Goal: Information Seeking & Learning: Learn about a topic

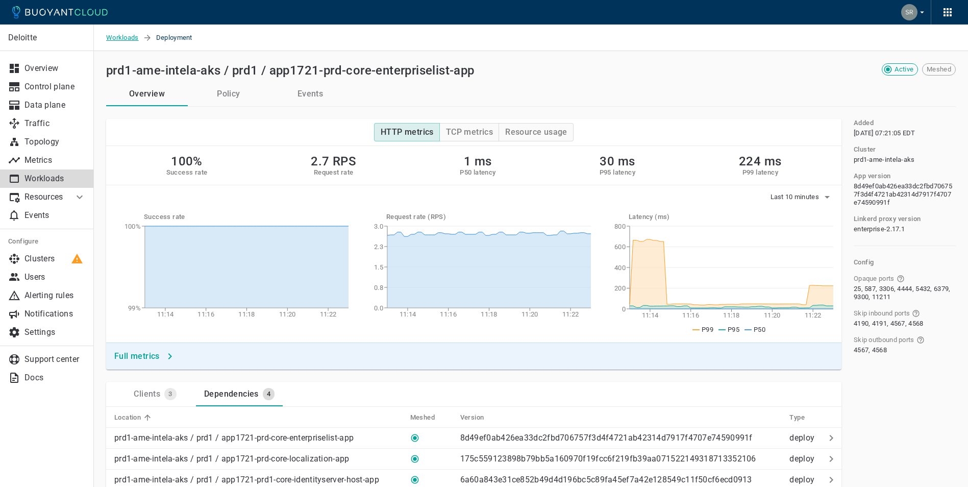
click at [127, 39] on span "Workloads" at bounding box center [124, 37] width 37 height 27
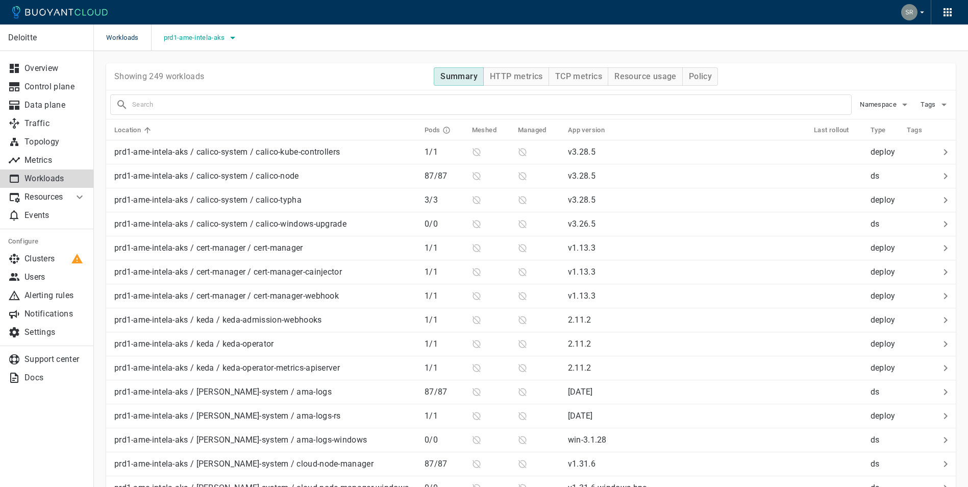
click at [226, 38] on span "prd1-ame-intela-aks" at bounding box center [195, 38] width 63 height 8
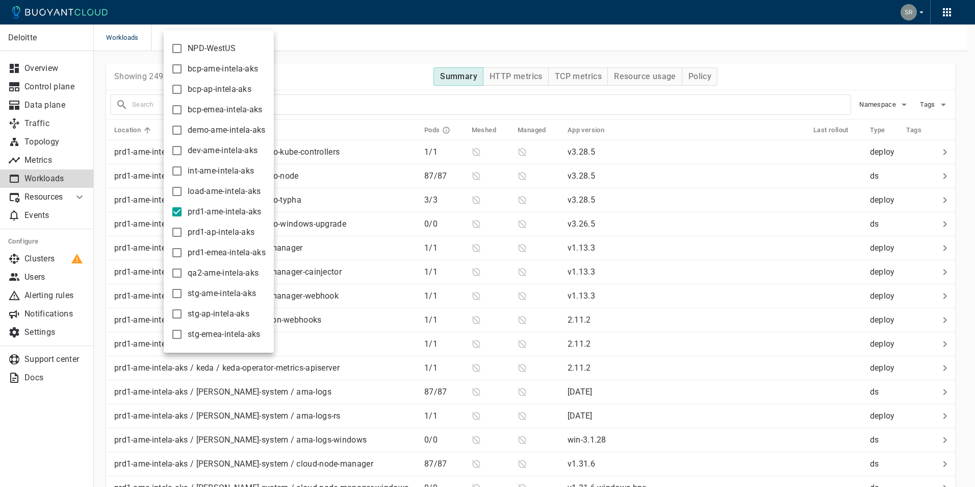
click at [210, 211] on span "prd1-ame-intela-aks" at bounding box center [225, 212] width 74 height 10
click at [183, 211] on input "prd1-ame-intela-aks" at bounding box center [177, 212] width 12 height 12
checkbox input "false"
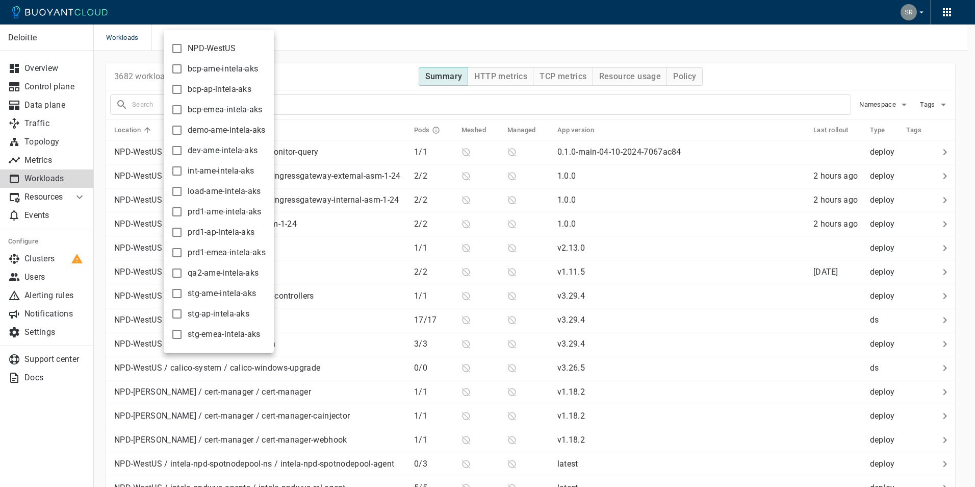
click at [204, 253] on span "prd1-emea-intela-aks" at bounding box center [227, 252] width 78 height 10
click at [183, 253] on input "prd1-emea-intela-aks" at bounding box center [177, 252] width 12 height 12
checkbox input "true"
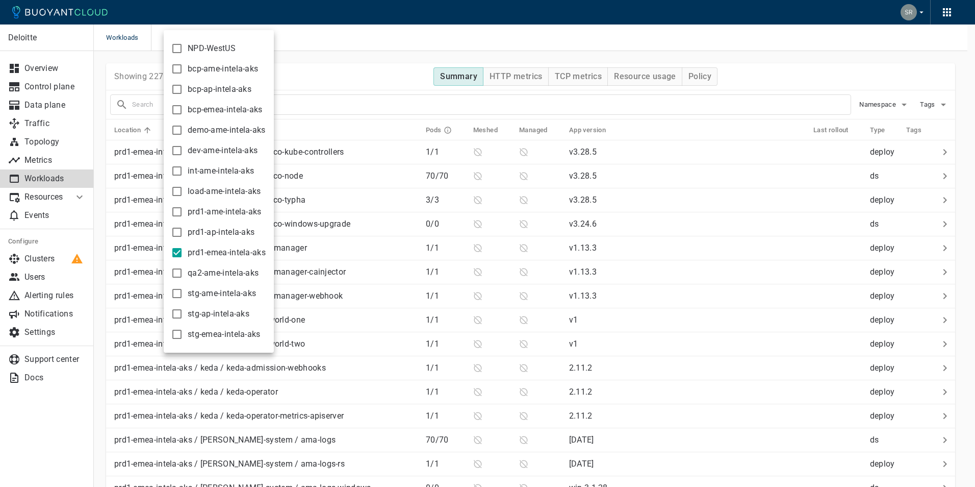
drag, startPoint x: 451, startPoint y: 39, endPoint x: 455, endPoint y: 45, distance: 7.4
click at [451, 40] on div at bounding box center [487, 243] width 975 height 487
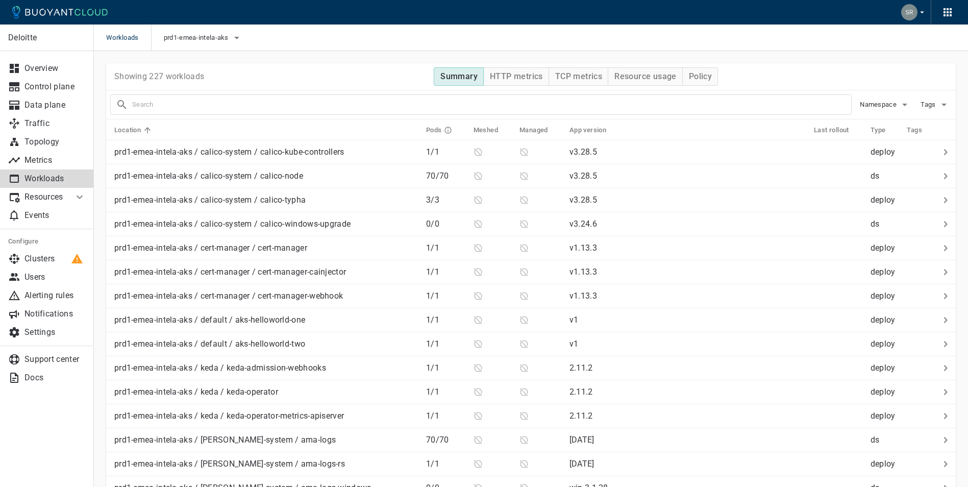
click at [189, 109] on input "text" at bounding box center [491, 104] width 719 height 14
type input "ldap"
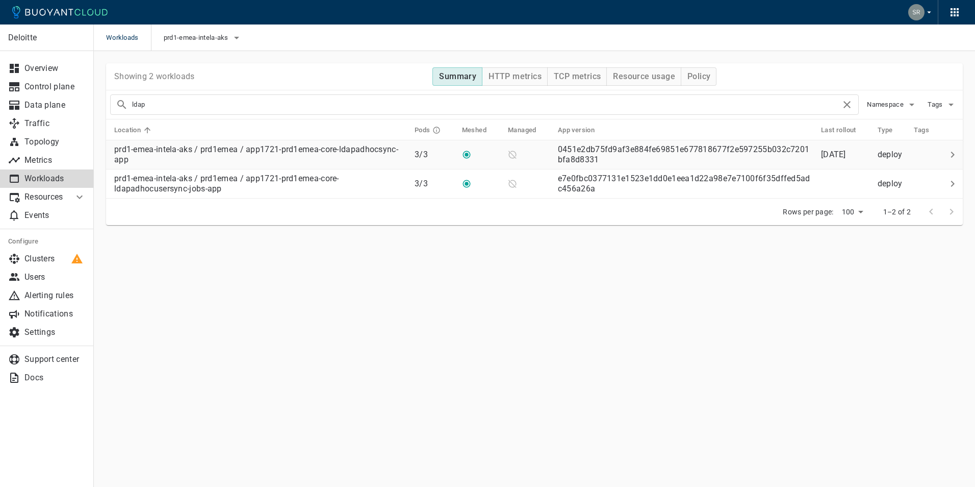
click at [244, 147] on p "prd1-emea-intela-aks / prd1emea / app1721-prd1emea-core-ldapadhocsync-app" at bounding box center [260, 154] width 292 height 20
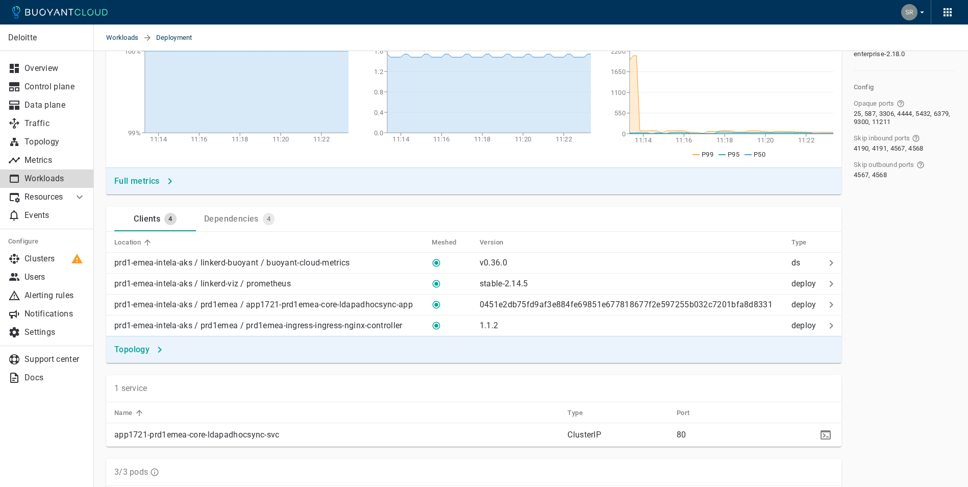
scroll to position [204, 0]
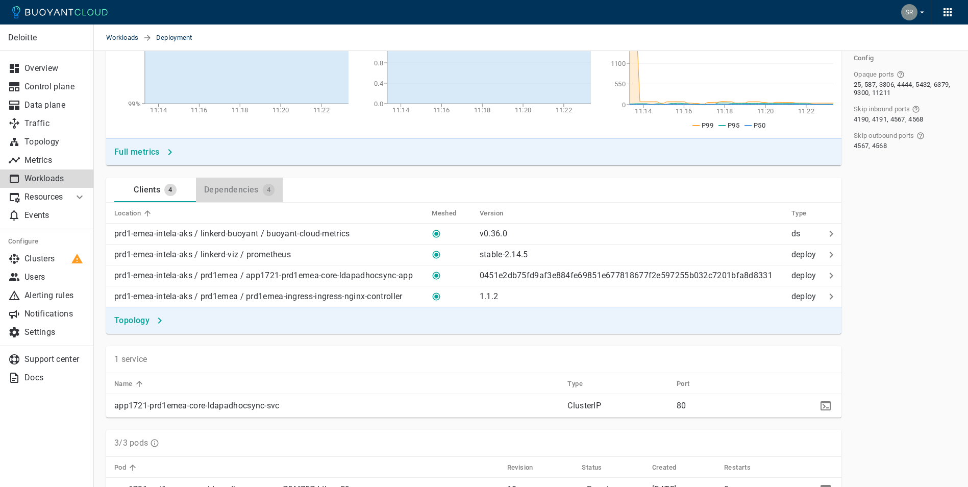
click at [219, 189] on div "Dependencies" at bounding box center [229, 188] width 59 height 14
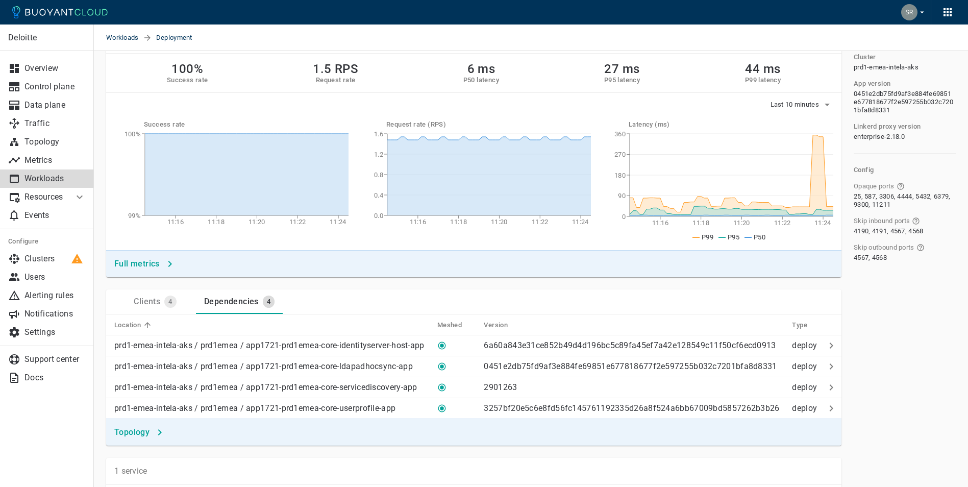
scroll to position [255, 0]
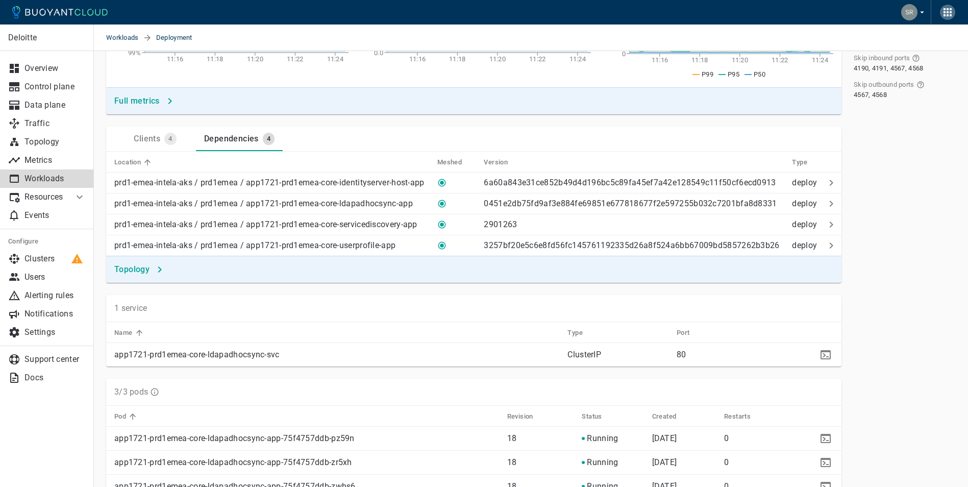
click at [944, 13] on icon "button" at bounding box center [947, 12] width 8 height 8
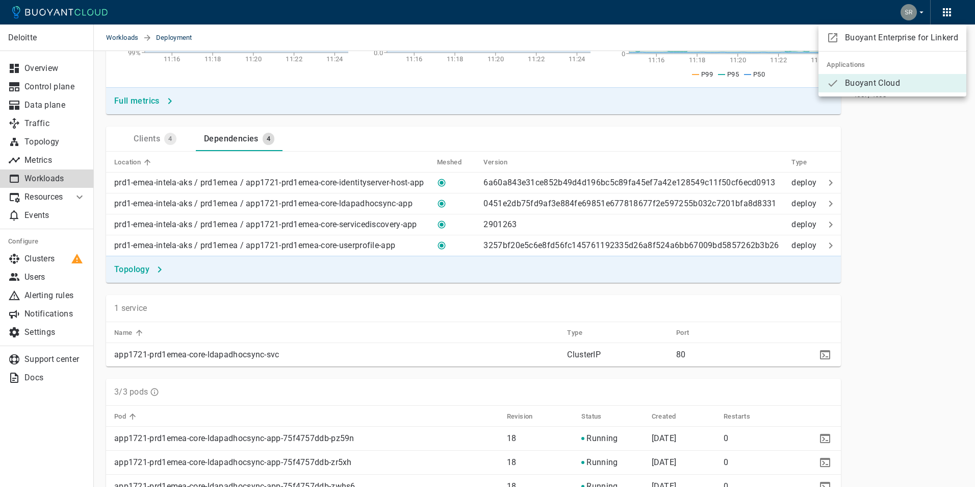
click at [921, 6] on div at bounding box center [487, 243] width 975 height 487
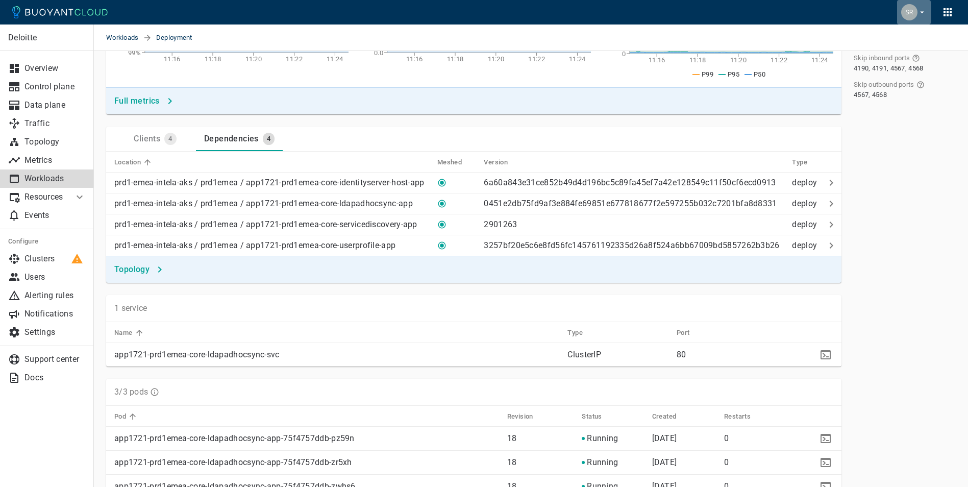
click at [920, 13] on icon "button" at bounding box center [921, 12] width 9 height 9
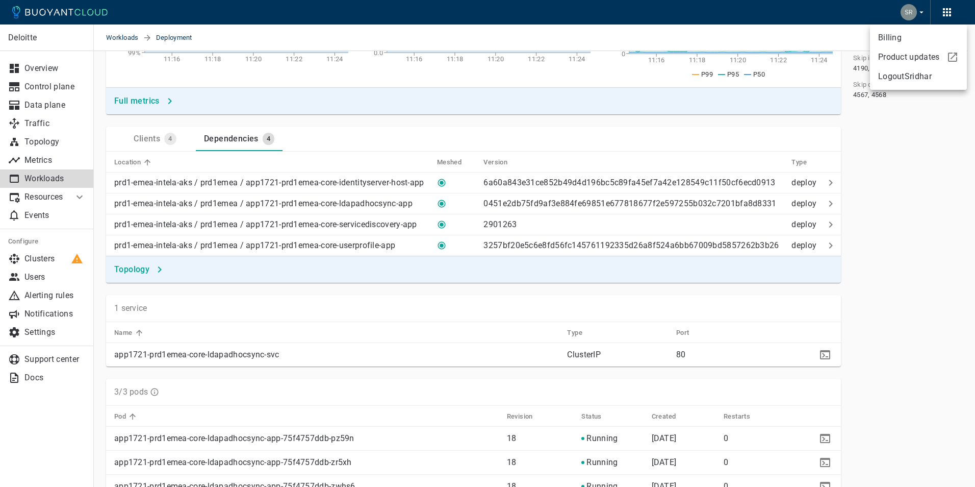
click at [916, 177] on div at bounding box center [487, 243] width 975 height 487
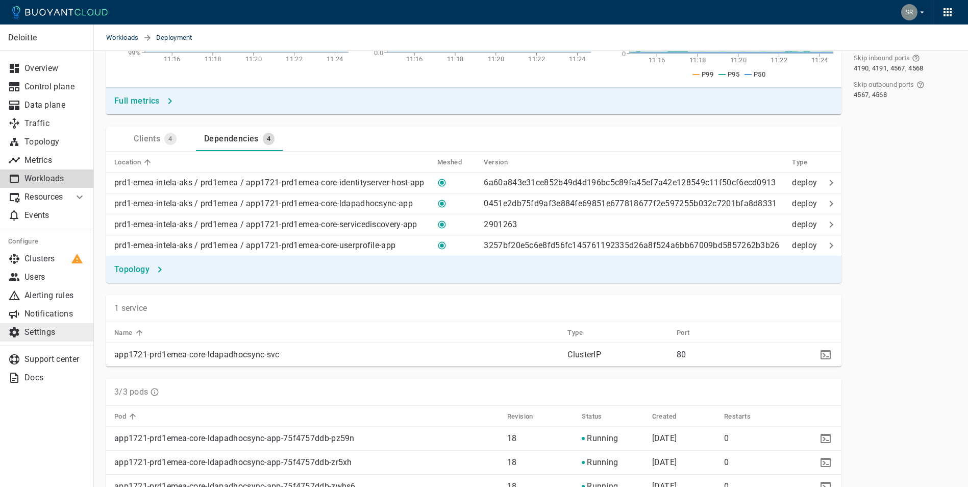
click at [38, 337] on p "Settings" at bounding box center [54, 332] width 61 height 10
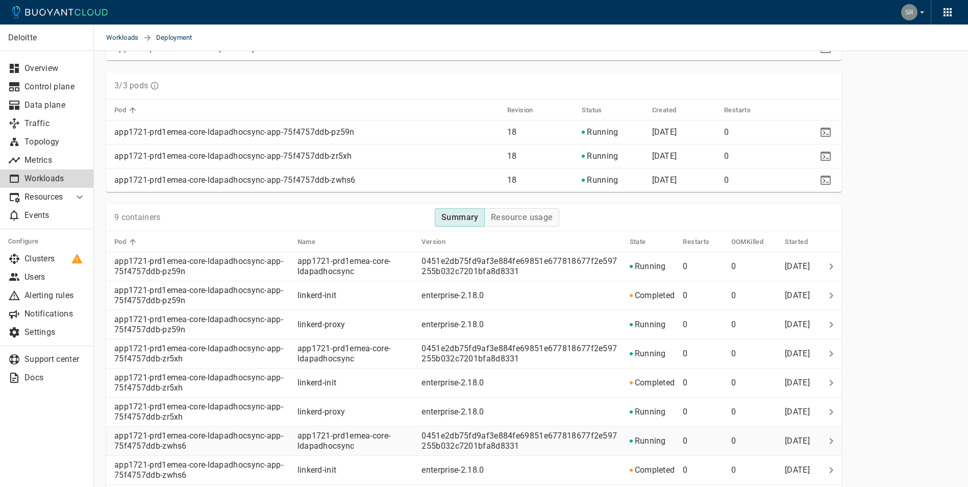
scroll to position [835, 0]
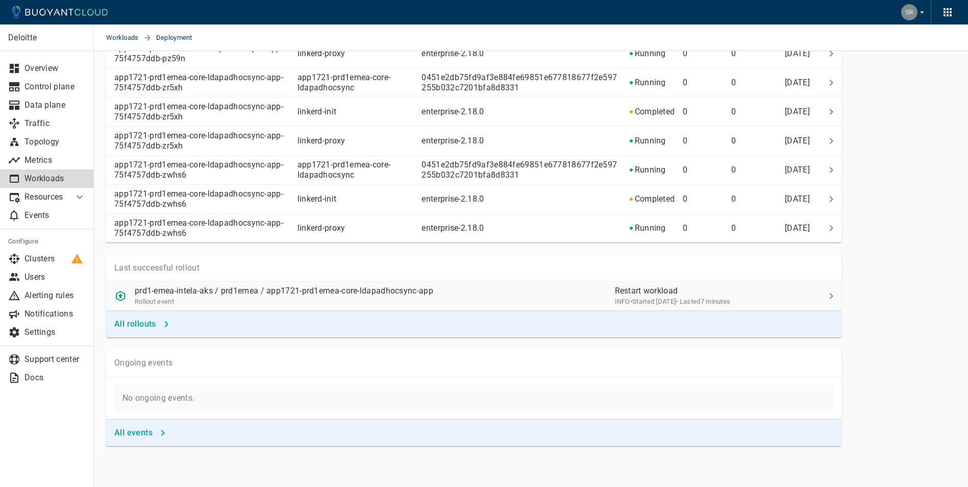
click at [715, 301] on span "• Lasted 7 minutes" at bounding box center [702, 301] width 55 height 8
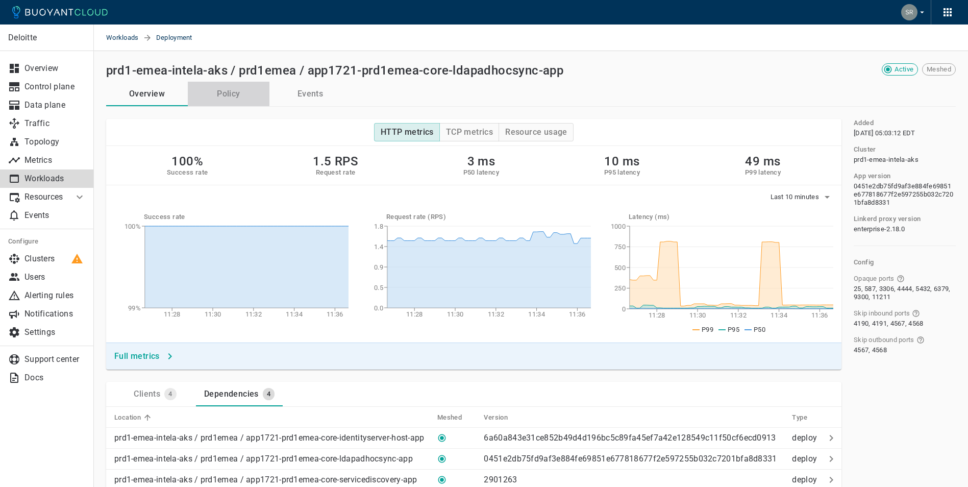
click at [223, 99] on button "Policy" at bounding box center [229, 94] width 82 height 24
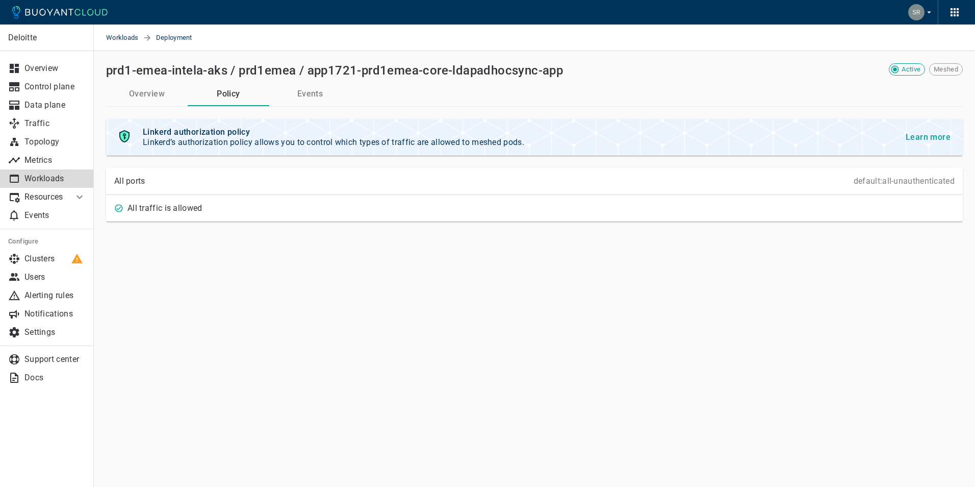
click at [314, 99] on button "Events" at bounding box center [310, 94] width 82 height 24
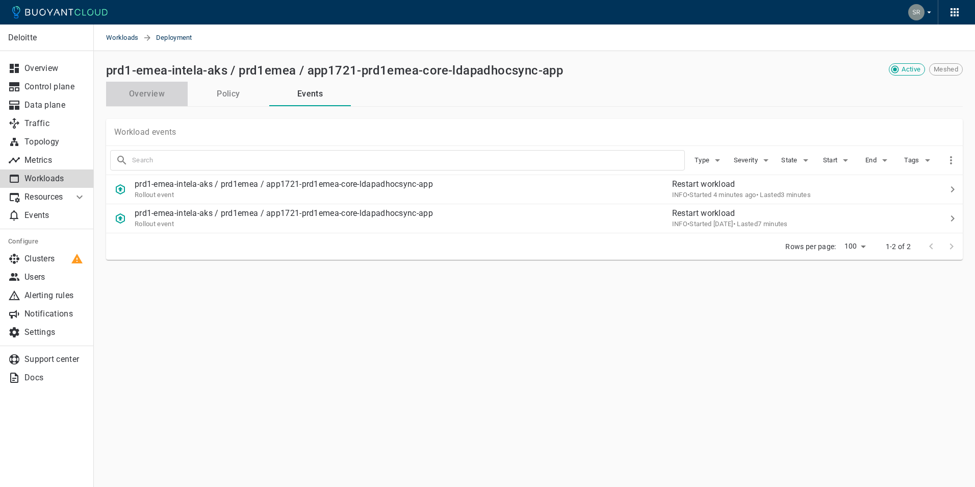
click at [155, 90] on button "Overview" at bounding box center [147, 94] width 82 height 24
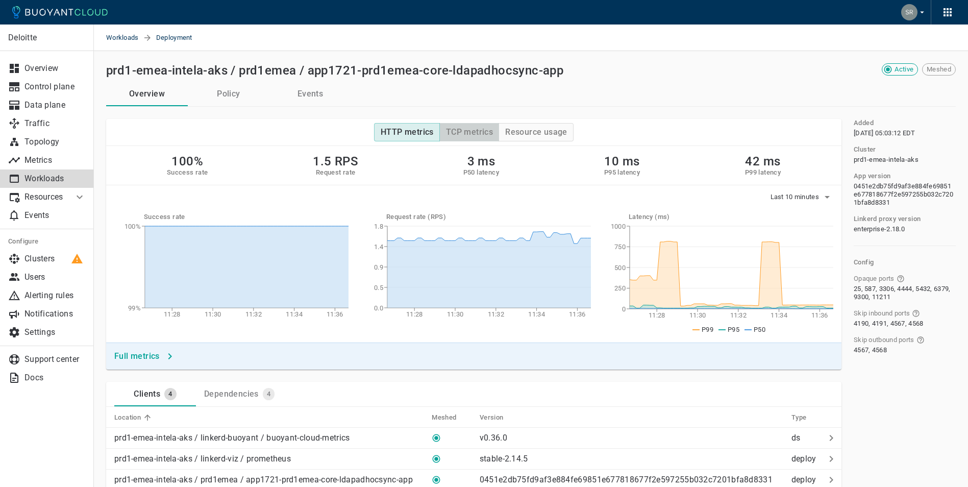
click at [484, 135] on h4 "TCP metrics" at bounding box center [469, 132] width 47 height 10
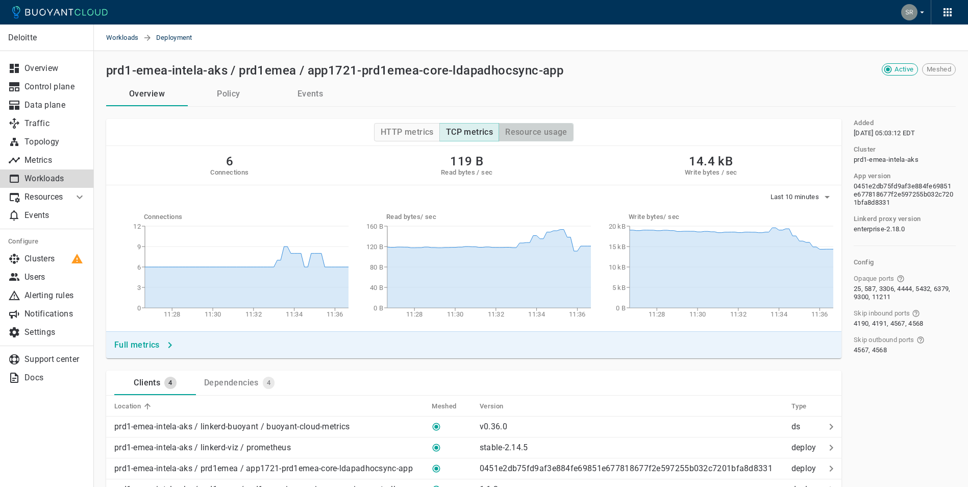
click at [531, 134] on h4 "Resource usage" at bounding box center [536, 132] width 62 height 10
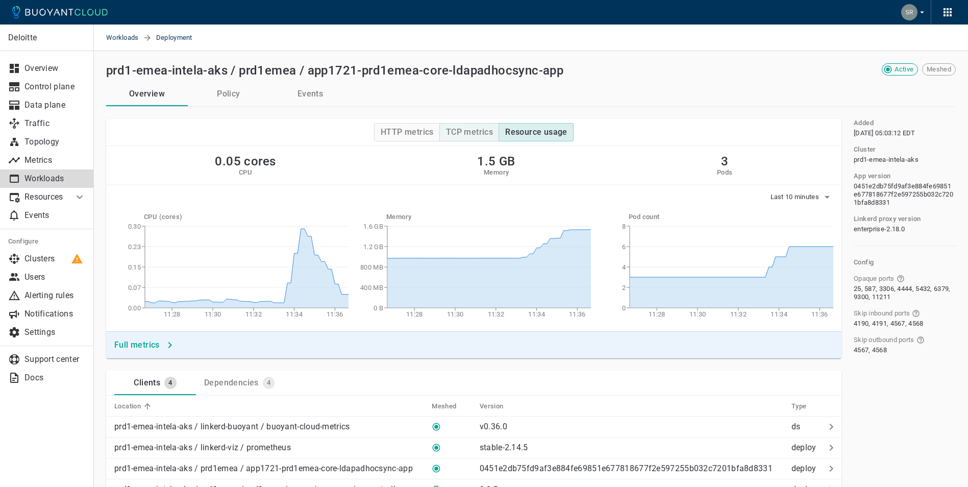
click at [476, 131] on h4 "TCP metrics" at bounding box center [469, 132] width 47 height 10
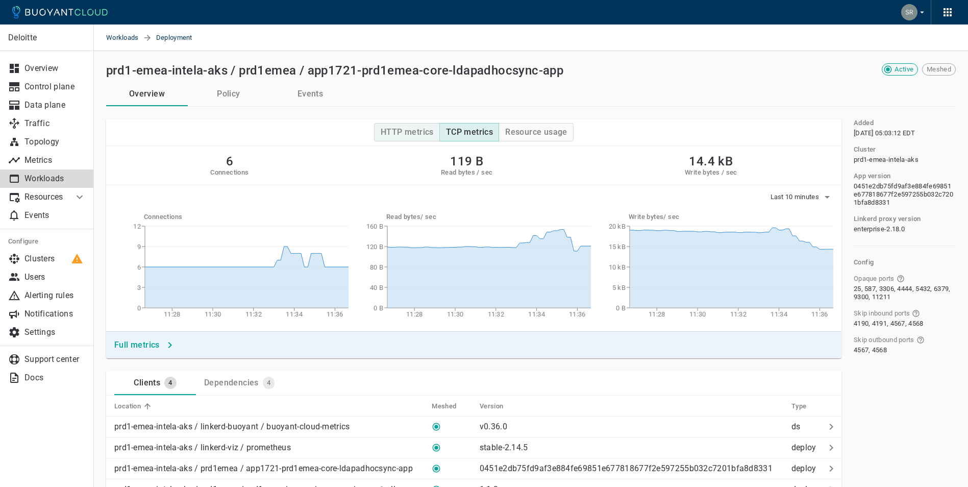
click at [394, 130] on h4 "HTTP metrics" at bounding box center [406, 132] width 53 height 10
